Goal: Navigation & Orientation: Find specific page/section

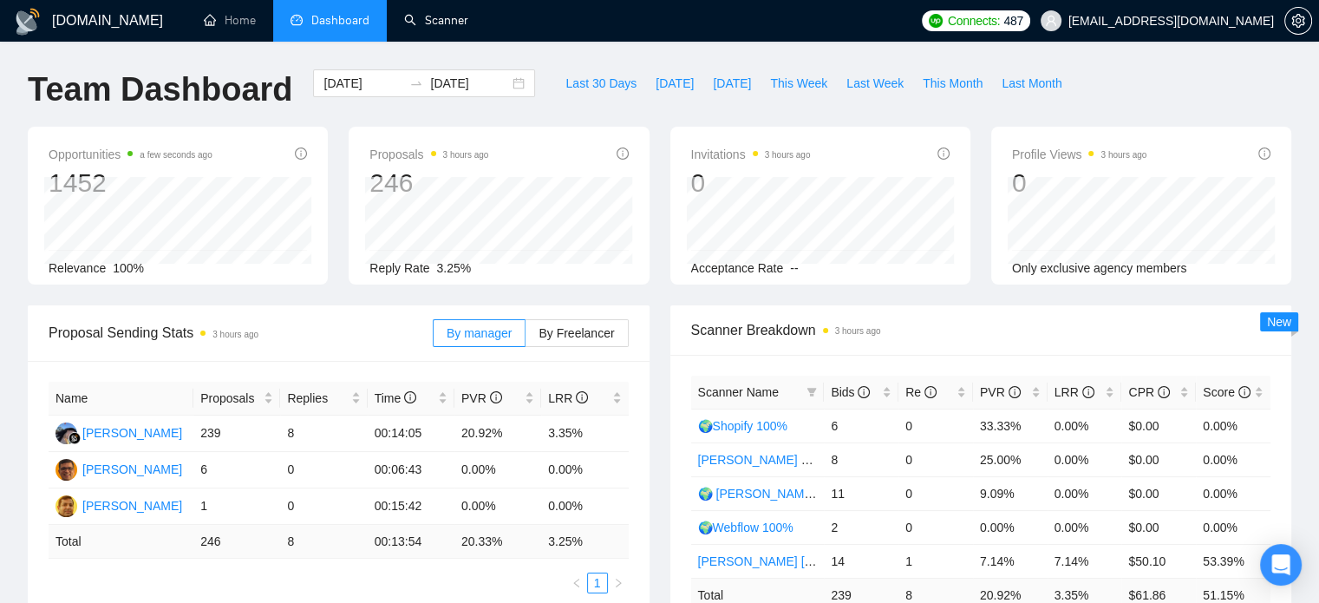
drag, startPoint x: 454, startPoint y: 30, endPoint x: 454, endPoint y: 51, distance: 20.8
click at [454, 28] on link "Scanner" at bounding box center [436, 20] width 64 height 15
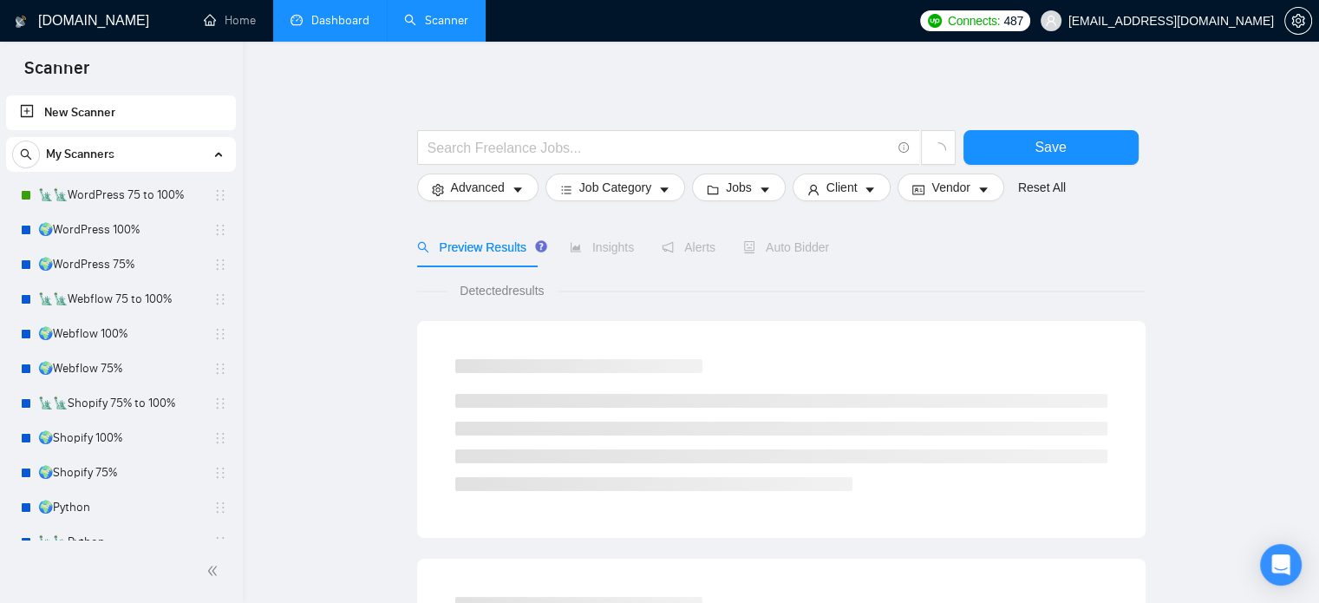
click at [336, 19] on link "Dashboard" at bounding box center [329, 20] width 79 height 15
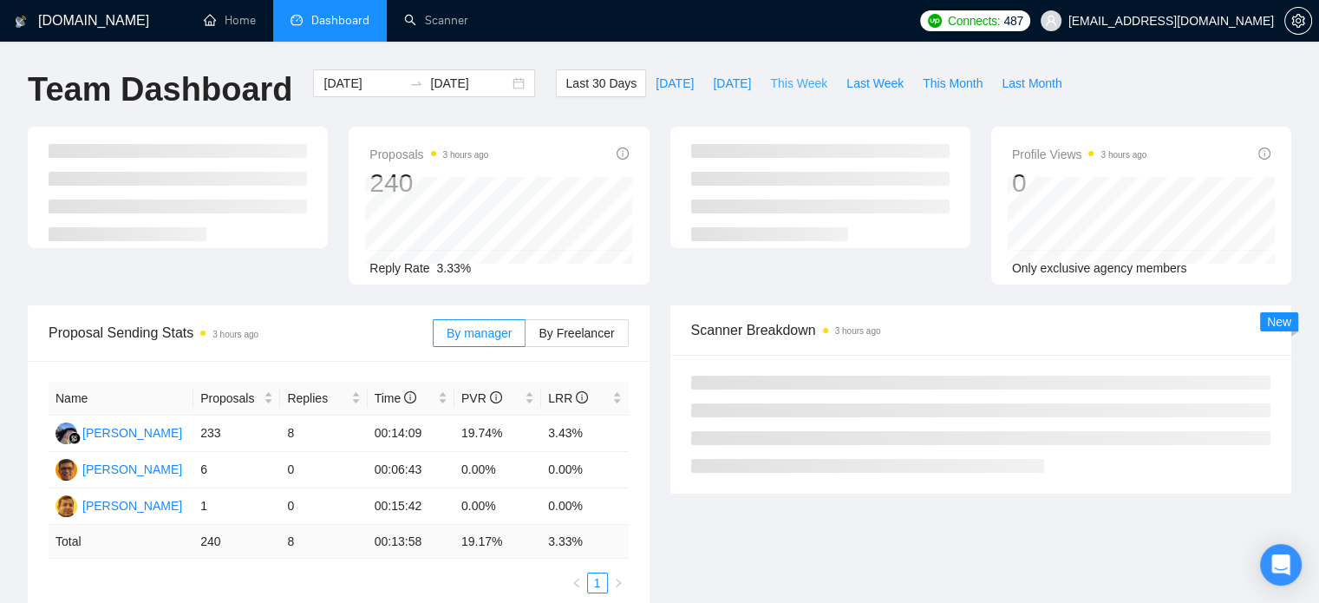
click at [800, 93] on button "This Week" at bounding box center [798, 83] width 76 height 28
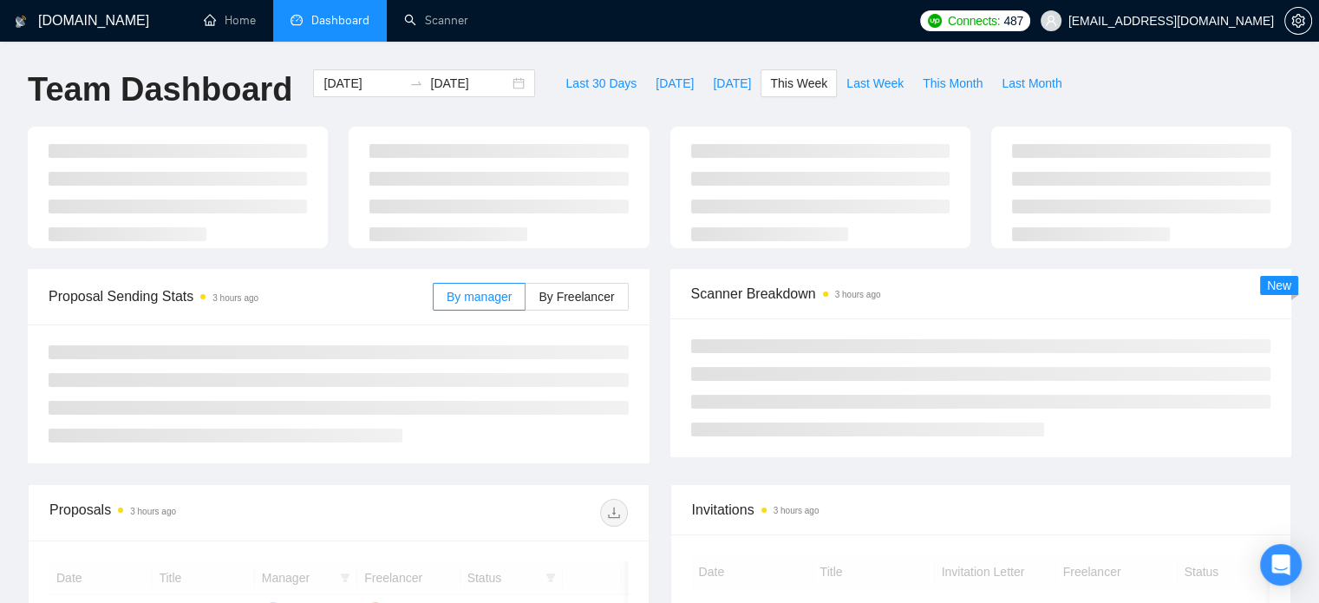
type input "[DATE]"
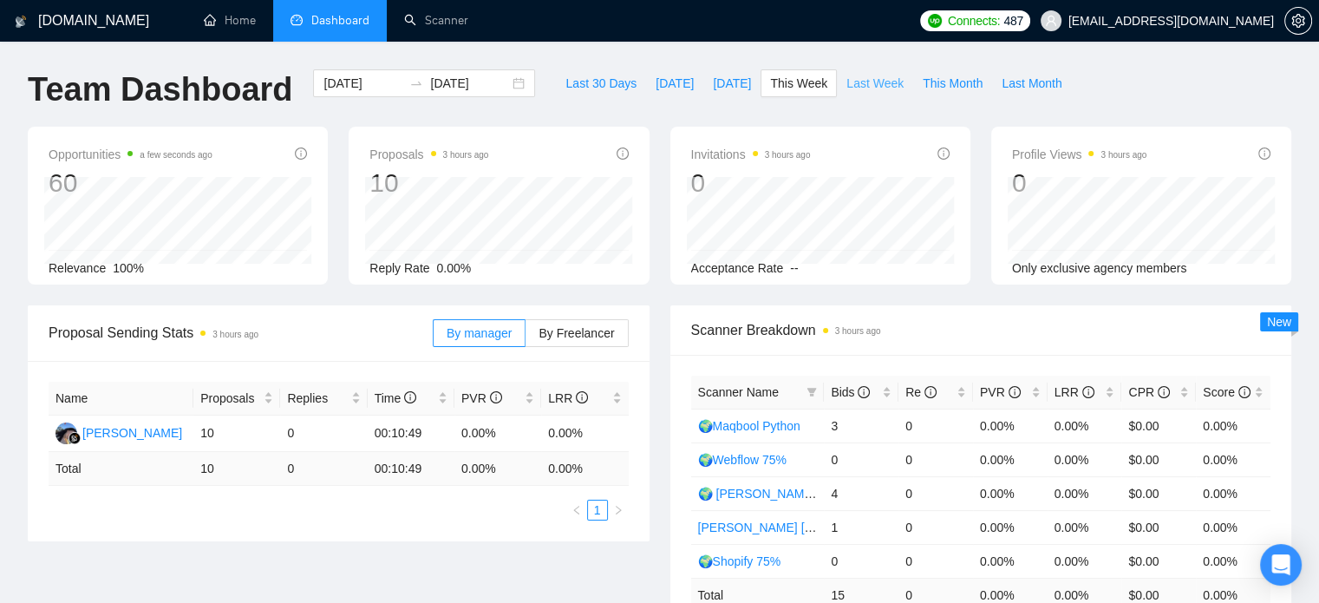
click at [848, 89] on span "Last Week" at bounding box center [874, 83] width 57 height 19
type input "[DATE]"
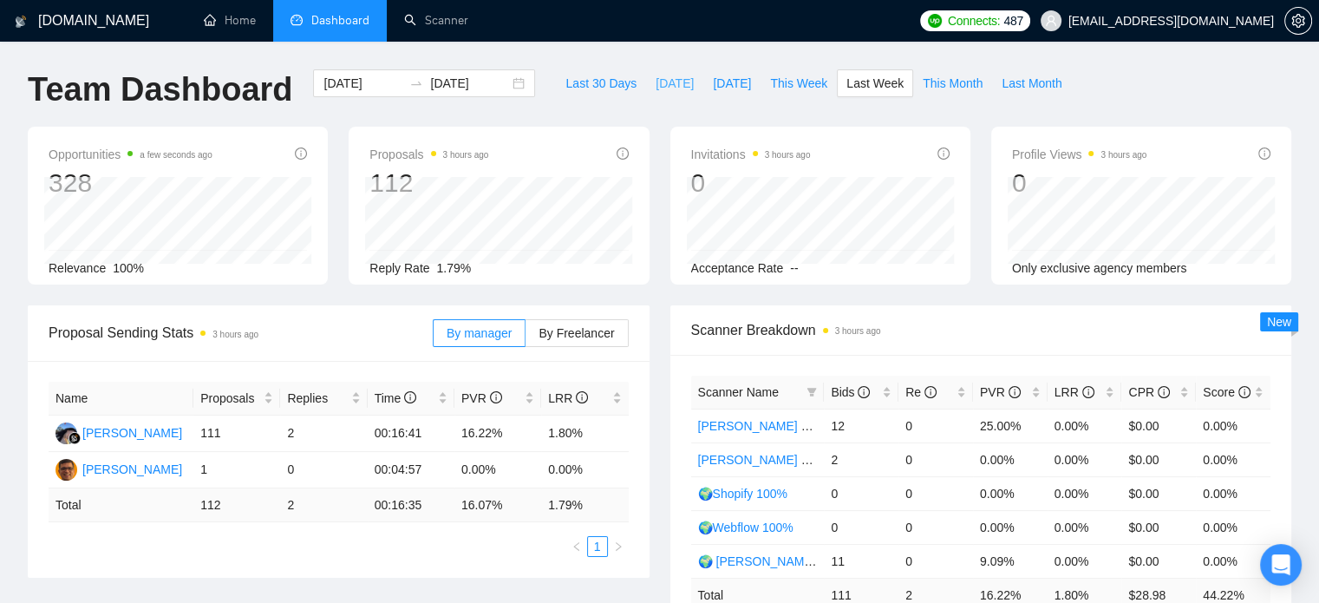
click at [655, 79] on span "[DATE]" at bounding box center [674, 83] width 38 height 19
type input "[DATE]"
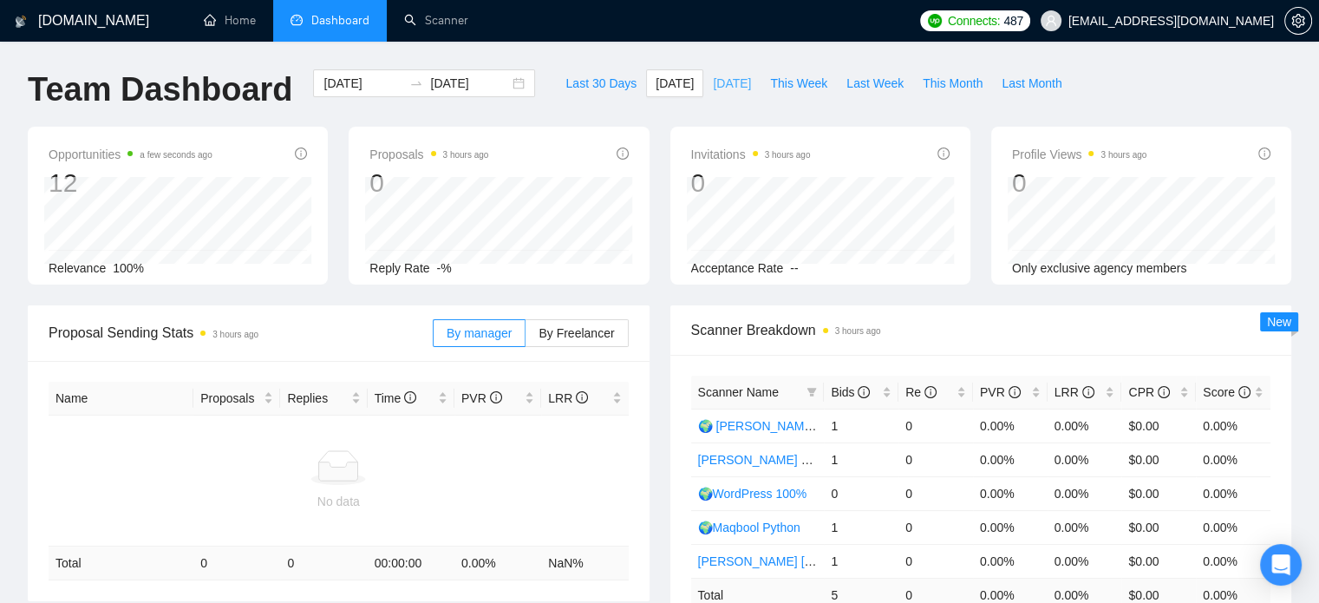
click at [713, 86] on span "[DATE]" at bounding box center [732, 83] width 38 height 19
type input "[DATE]"
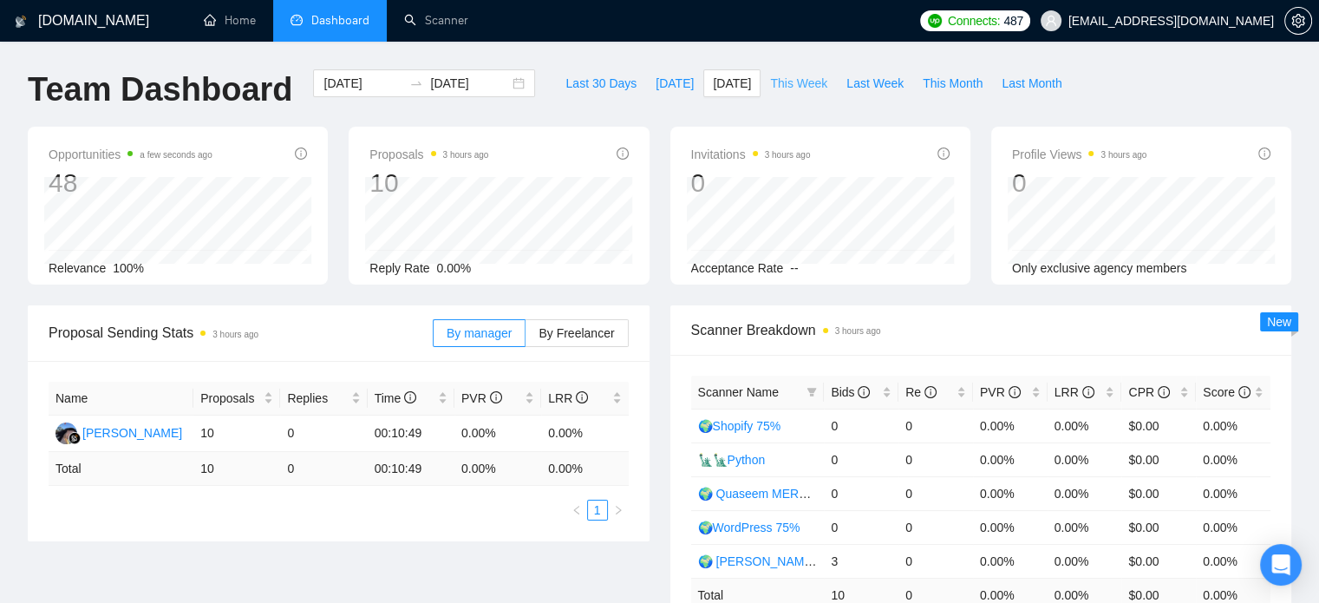
click at [777, 86] on span "This Week" at bounding box center [798, 83] width 57 height 19
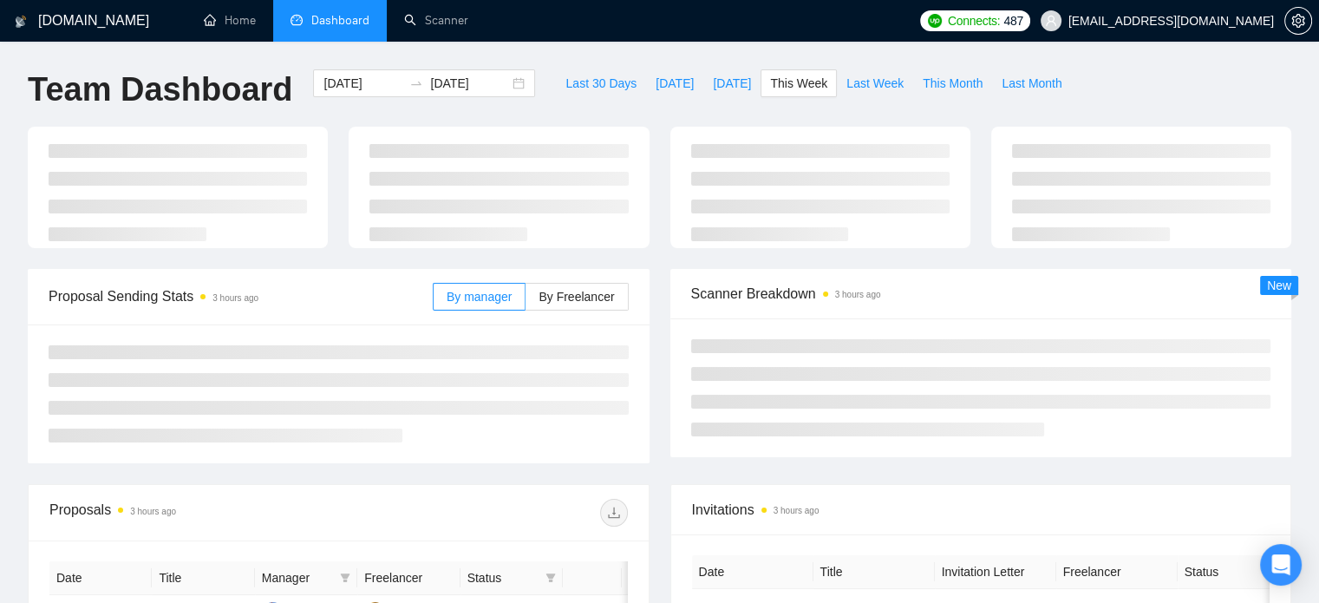
type input "[DATE]"
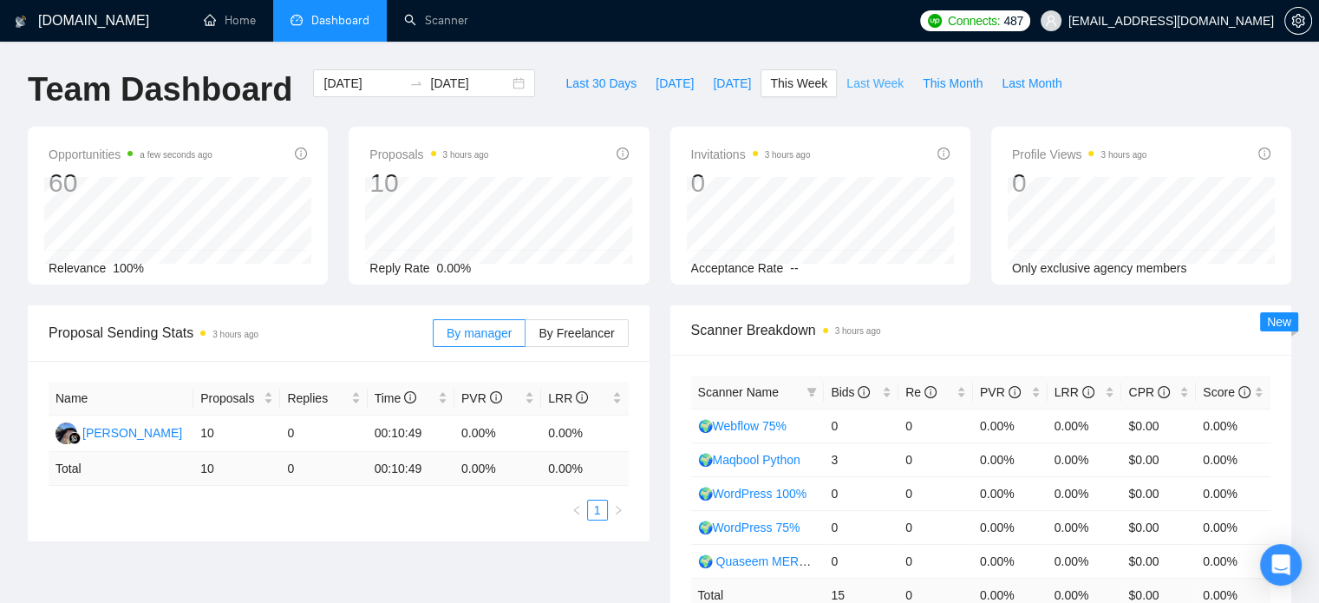
click at [846, 86] on span "Last Week" at bounding box center [874, 83] width 57 height 19
type input "[DATE]"
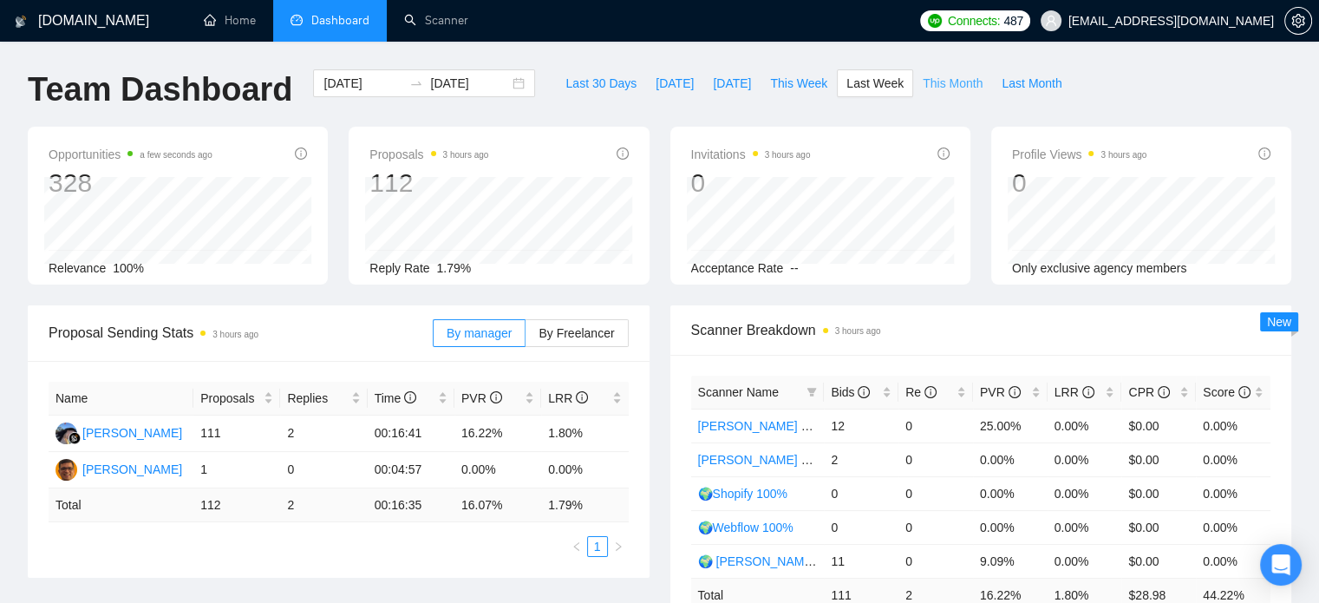
click at [928, 88] on span "This Month" at bounding box center [953, 83] width 60 height 19
type input "[DATE]"
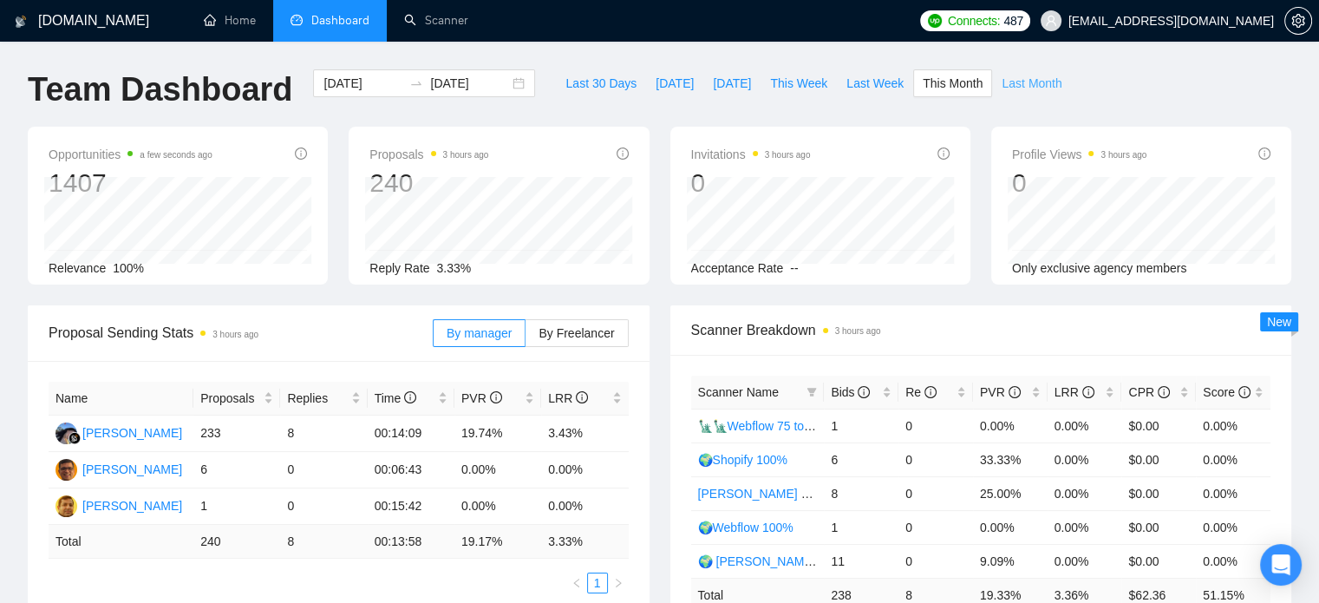
click at [1031, 84] on span "Last Month" at bounding box center [1031, 83] width 60 height 19
type input "[DATE]"
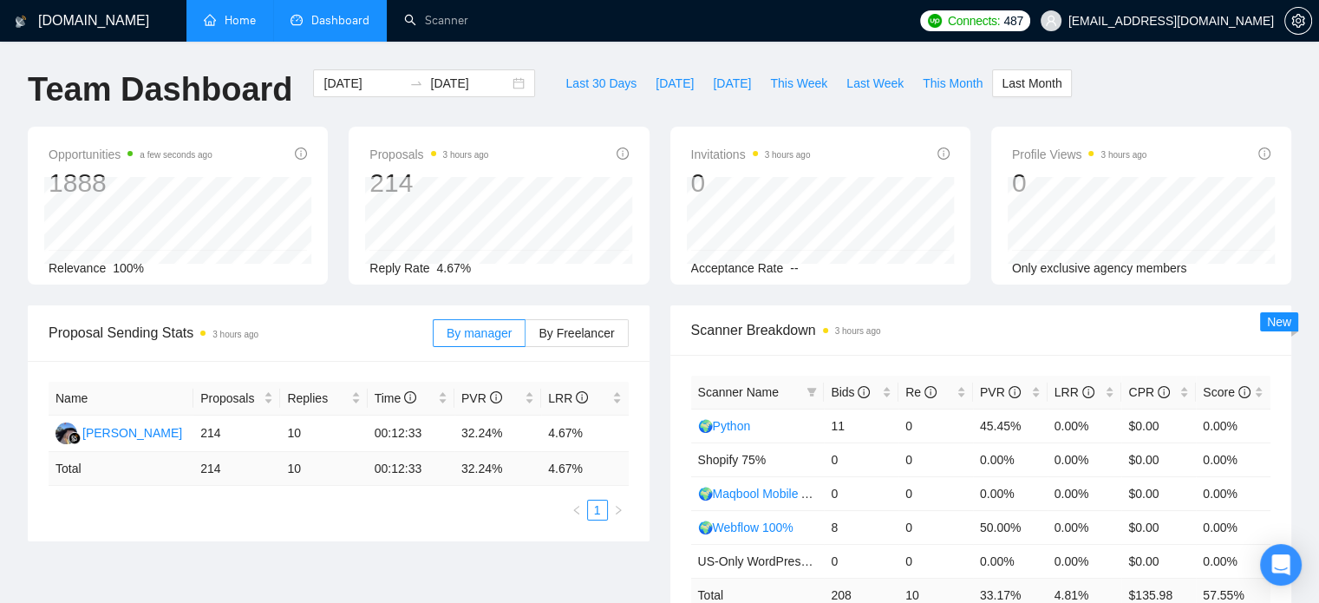
click at [233, 20] on link "Home" at bounding box center [230, 20] width 52 height 15
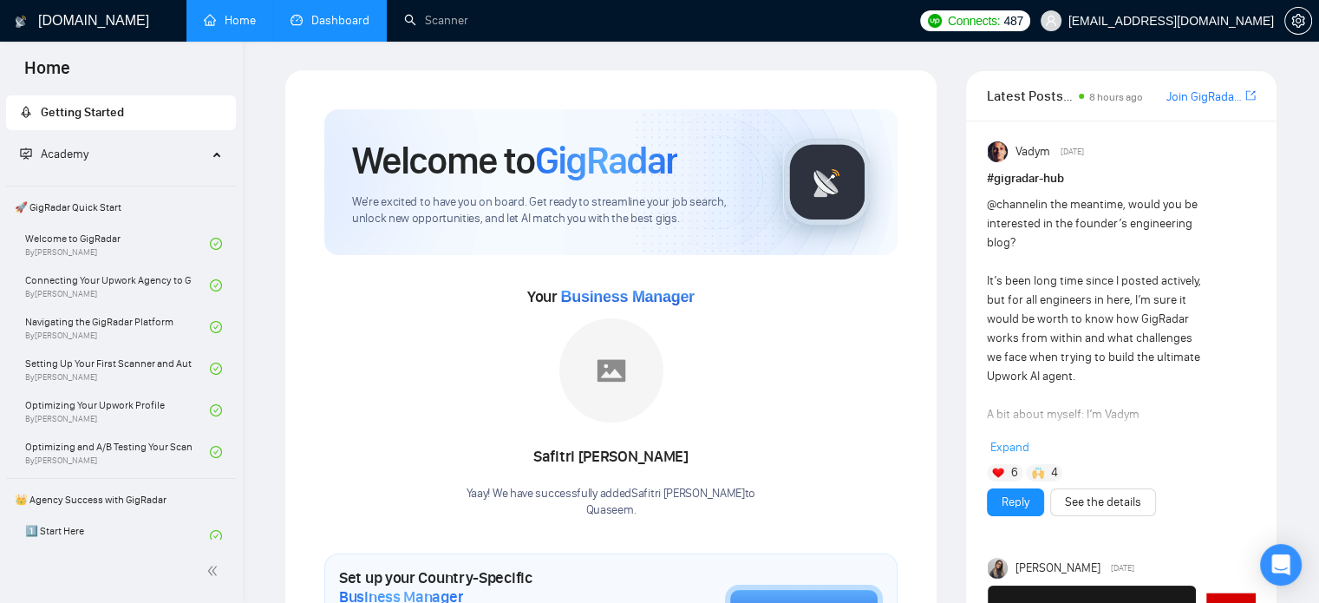
click at [325, 28] on link "Dashboard" at bounding box center [329, 20] width 79 height 15
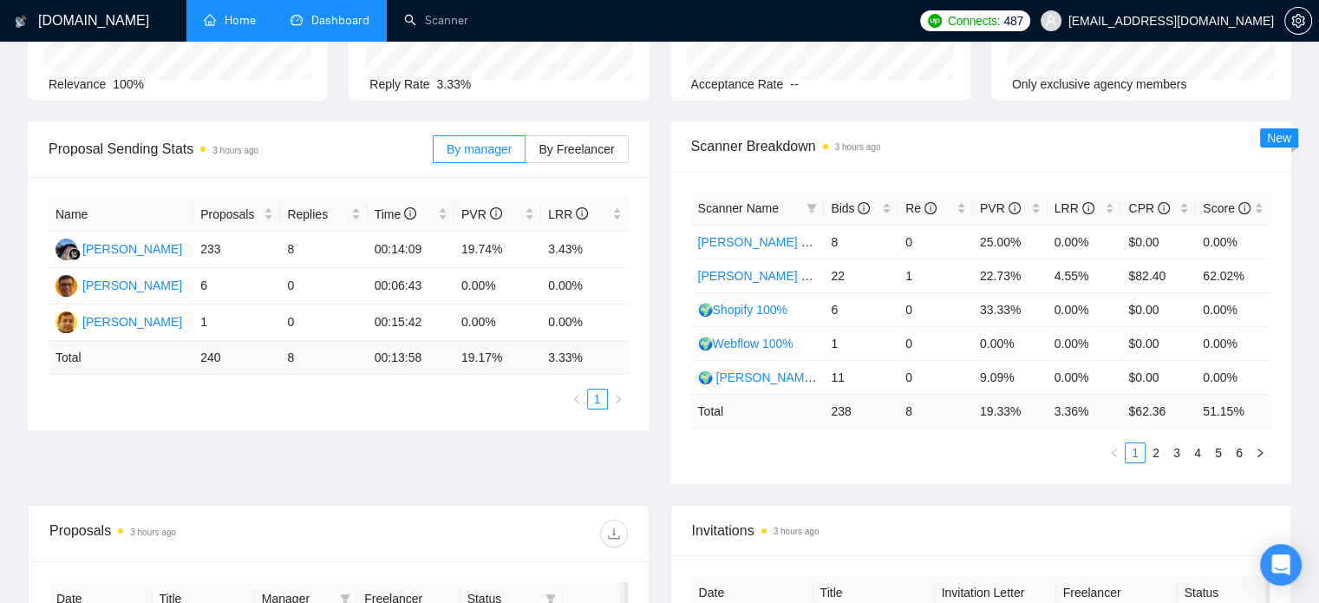
scroll to position [173, 0]
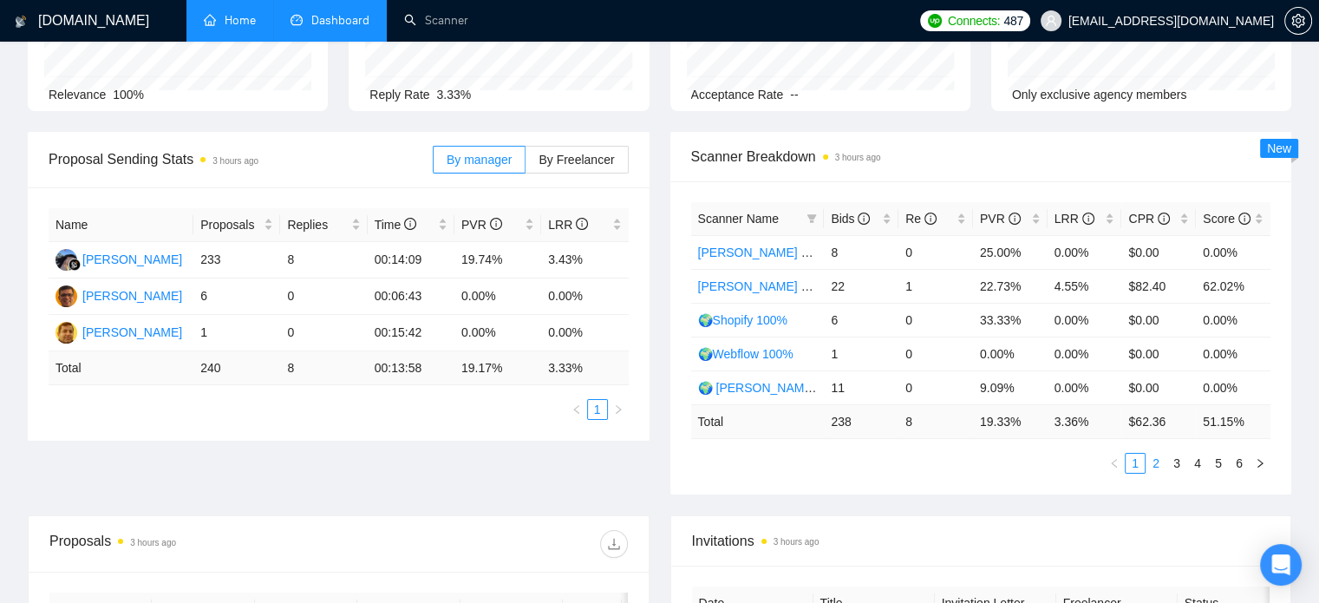
click at [1149, 464] on link "2" at bounding box center [1155, 462] width 19 height 19
click at [1176, 461] on link "3" at bounding box center [1176, 462] width 19 height 19
click at [1181, 468] on link "3" at bounding box center [1176, 462] width 19 height 19
click at [1196, 467] on link "4" at bounding box center [1197, 462] width 19 height 19
click at [1219, 467] on link "5" at bounding box center [1218, 462] width 19 height 19
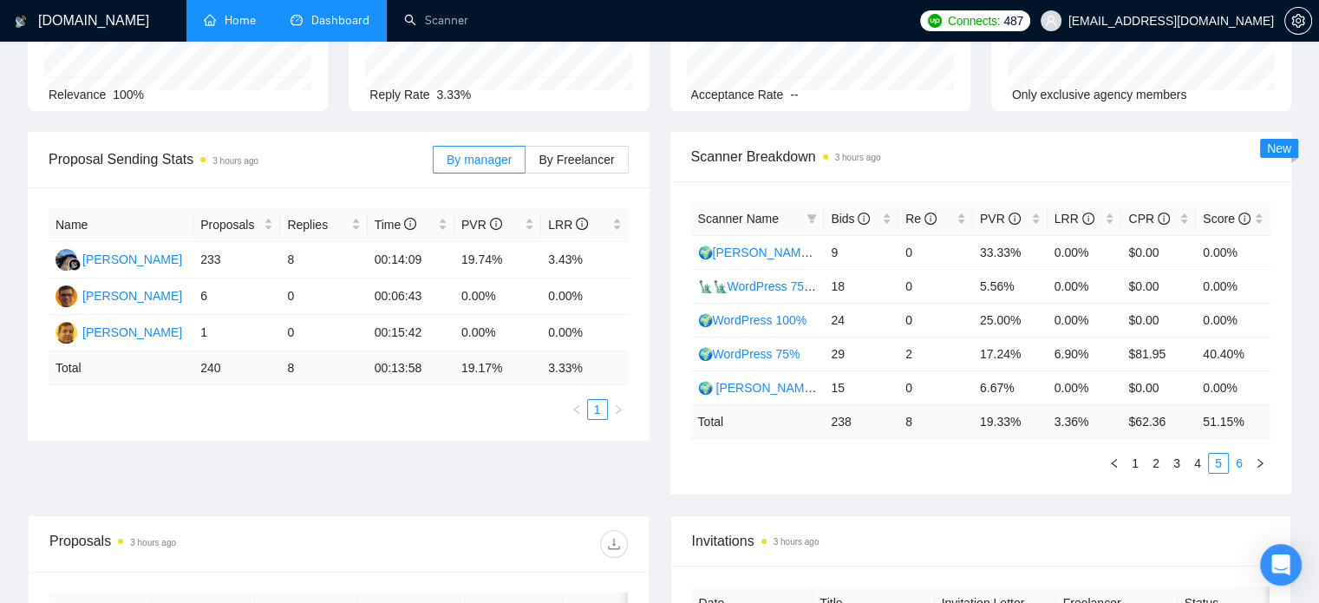
click at [1233, 467] on link "6" at bounding box center [1238, 462] width 19 height 19
click at [1200, 461] on link "4" at bounding box center [1197, 462] width 19 height 19
click at [1169, 460] on link "3" at bounding box center [1176, 462] width 19 height 19
click at [1151, 465] on link "2" at bounding box center [1155, 462] width 19 height 19
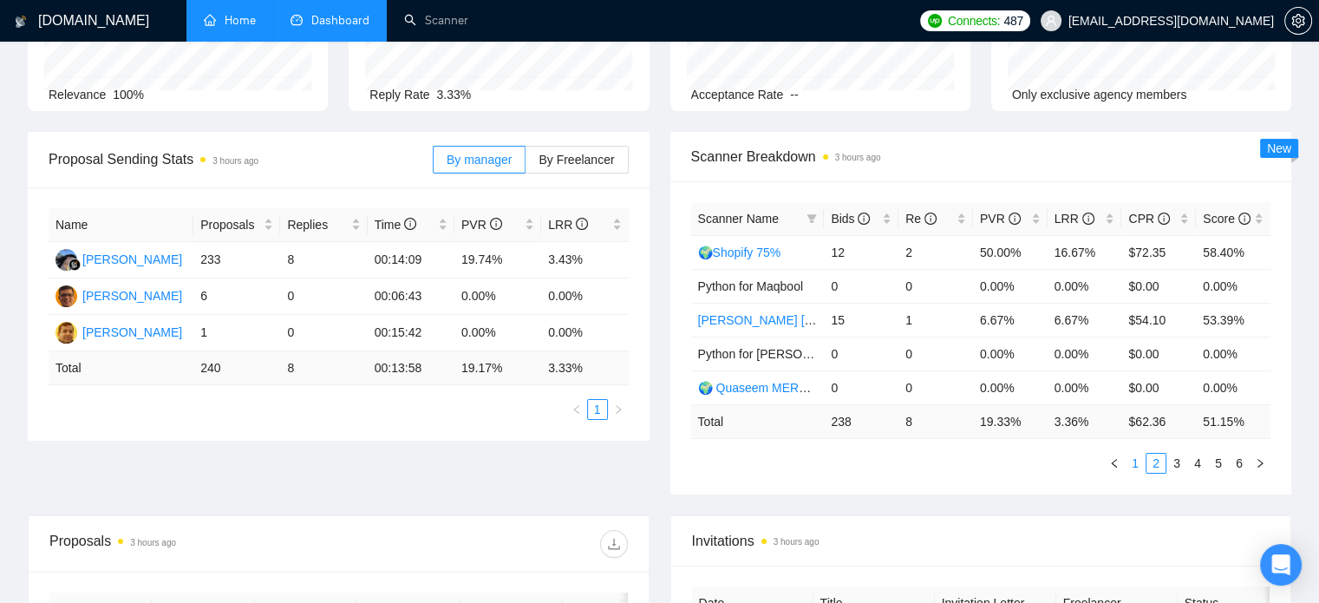
click at [1137, 466] on link "1" at bounding box center [1134, 462] width 19 height 19
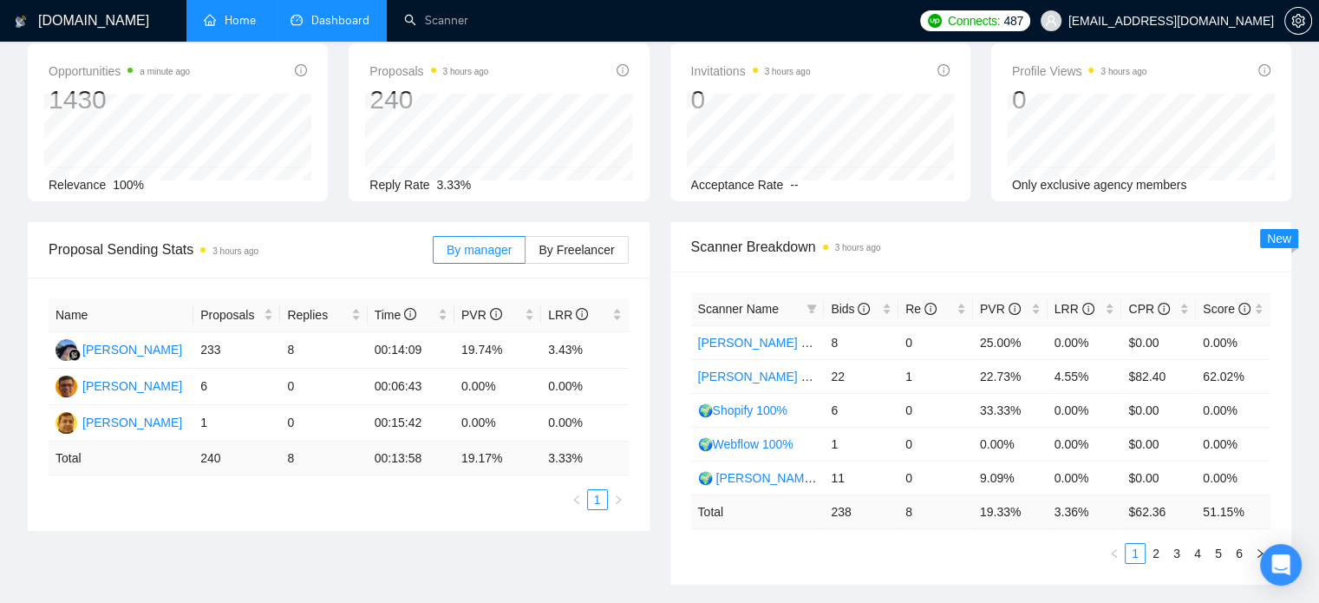
scroll to position [0, 0]
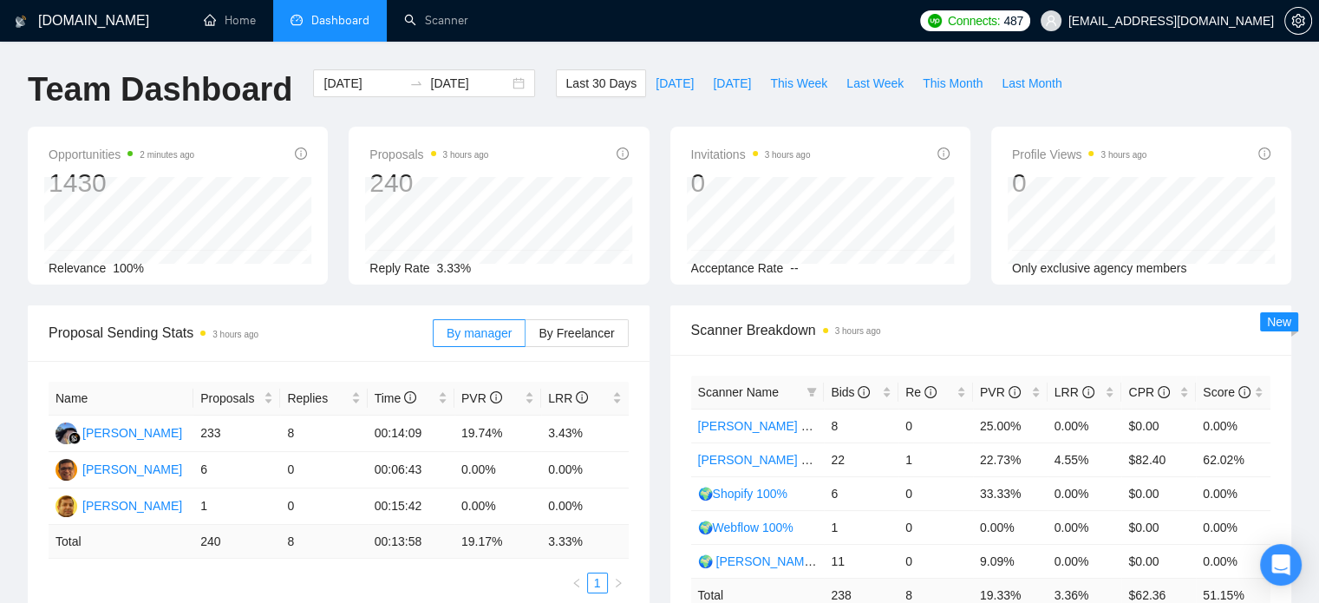
click at [662, 318] on div "Scanner Breakdown 3 hours ago Scanner Name Bids Re PVR LRR CPR Score [PERSON_NA…" at bounding box center [981, 486] width 642 height 362
